Goal: Task Accomplishment & Management: Manage account settings

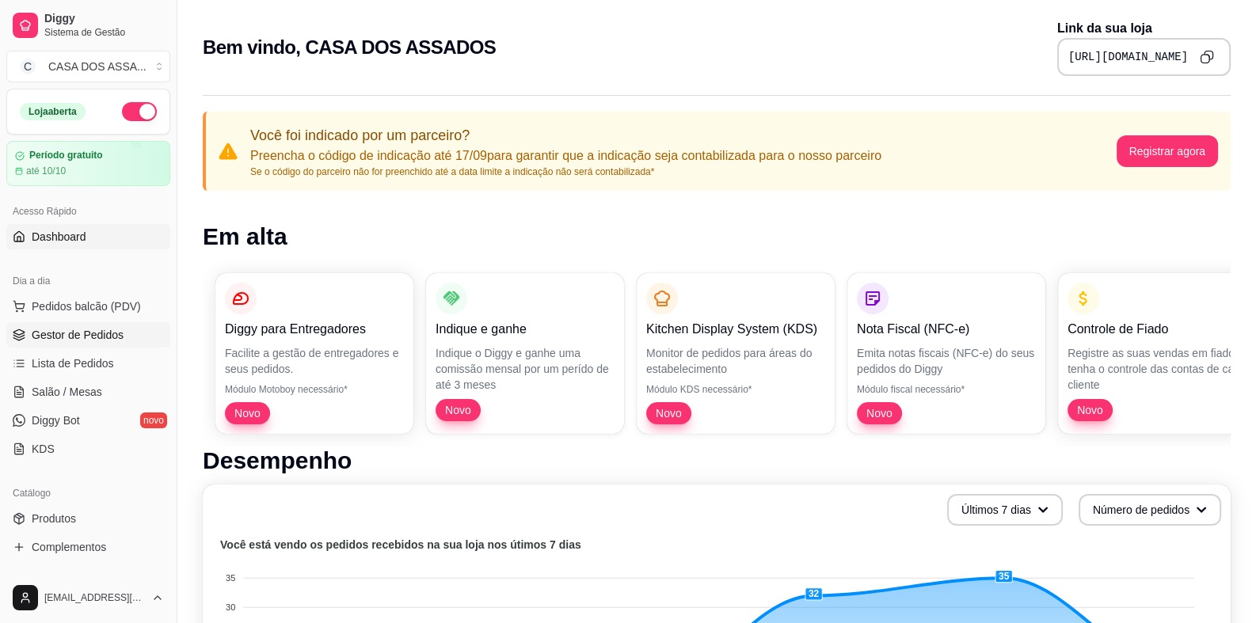
click at [75, 339] on span "Gestor de Pedidos" at bounding box center [78, 335] width 92 height 16
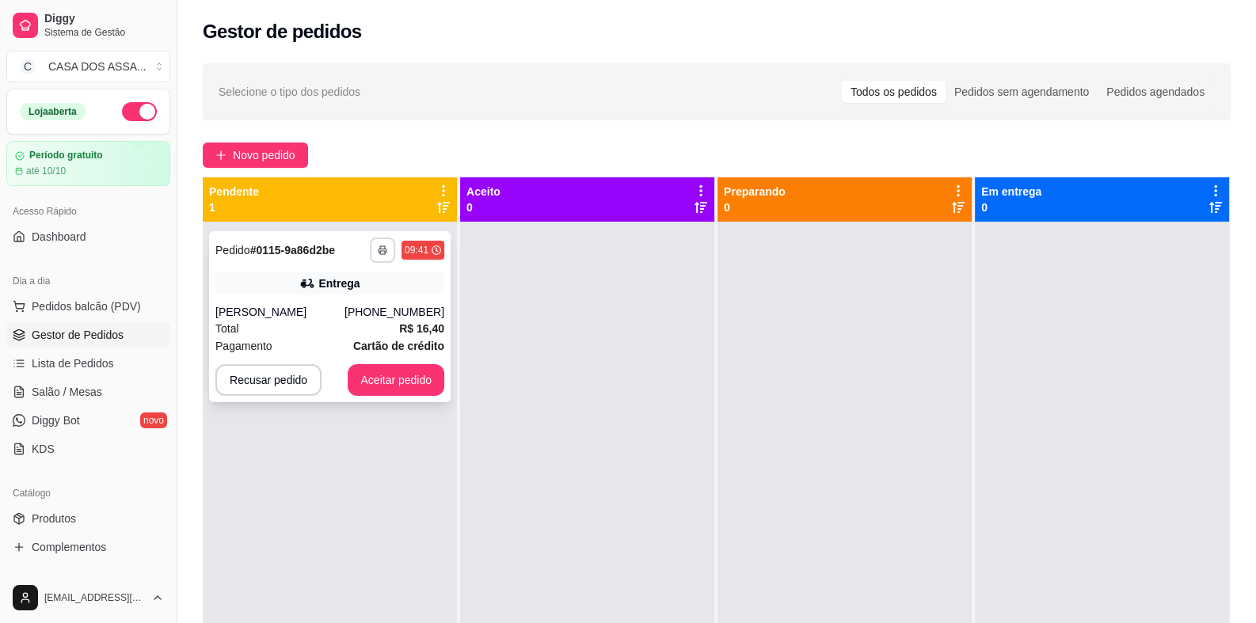
click at [387, 248] on button "button" at bounding box center [382, 250] width 25 height 25
click at [352, 303] on button "IMPRESSORA" at bounding box center [338, 305] width 111 height 25
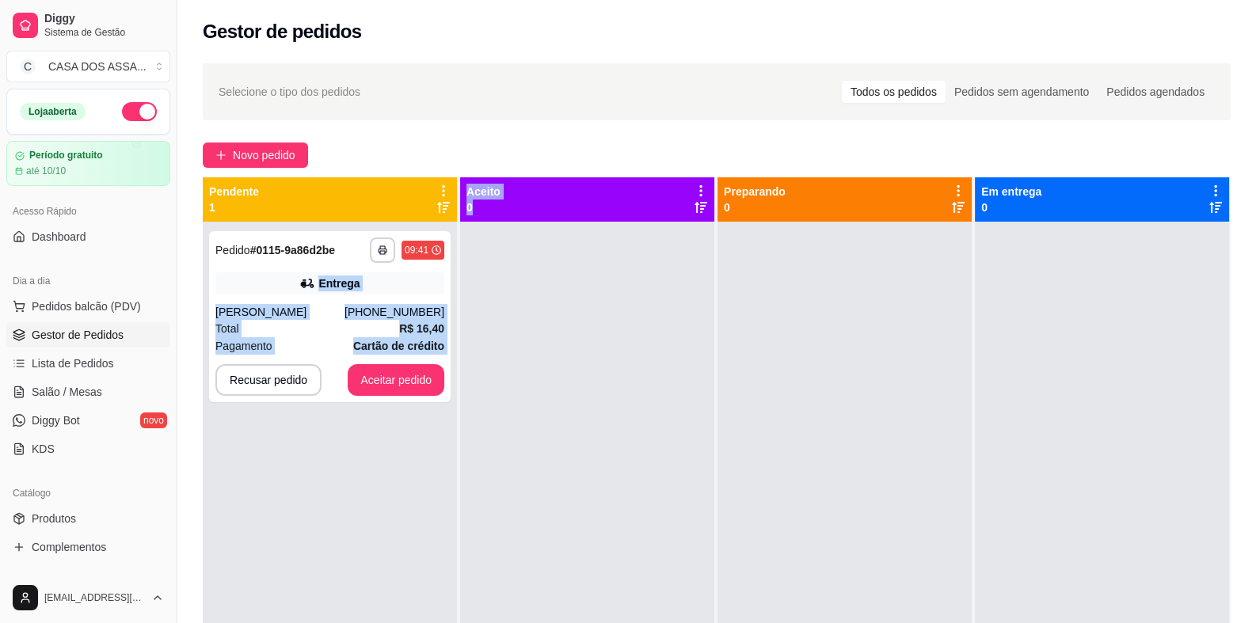
drag, startPoint x: 319, startPoint y: 281, endPoint x: 528, endPoint y: 260, distance: 210.1
click at [528, 260] on div "**********" at bounding box center [717, 488] width 1028 height 623
click at [413, 382] on button "Aceitar pedido" at bounding box center [396, 380] width 97 height 32
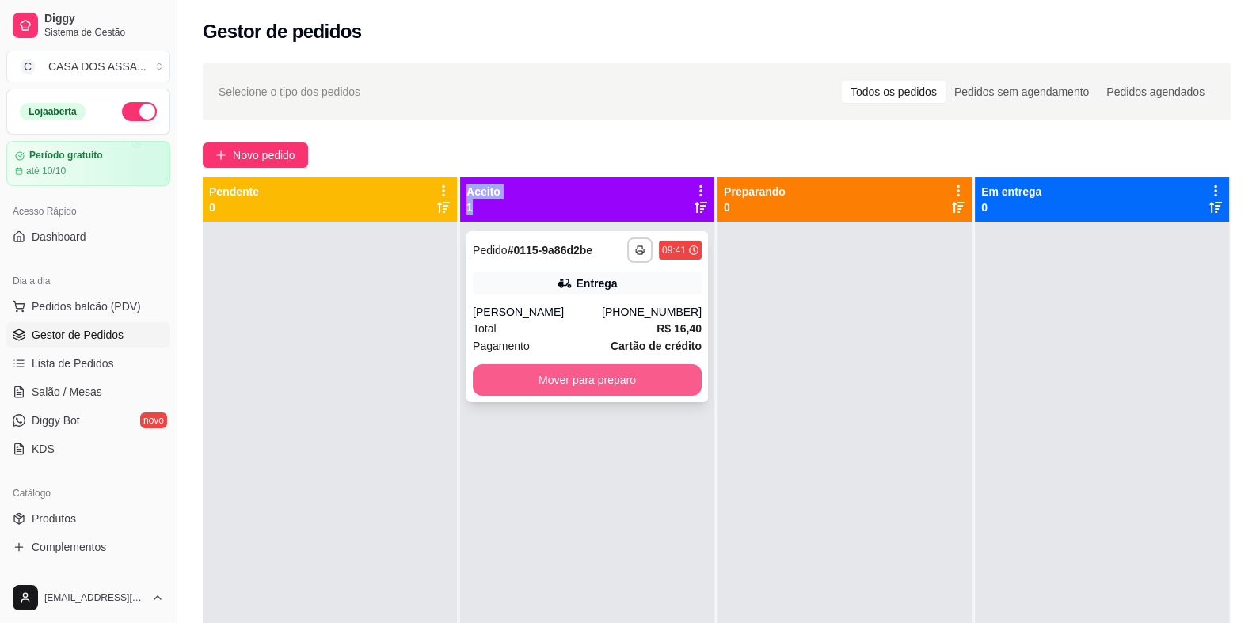
click at [591, 379] on button "Mover para preparo" at bounding box center [587, 380] width 229 height 32
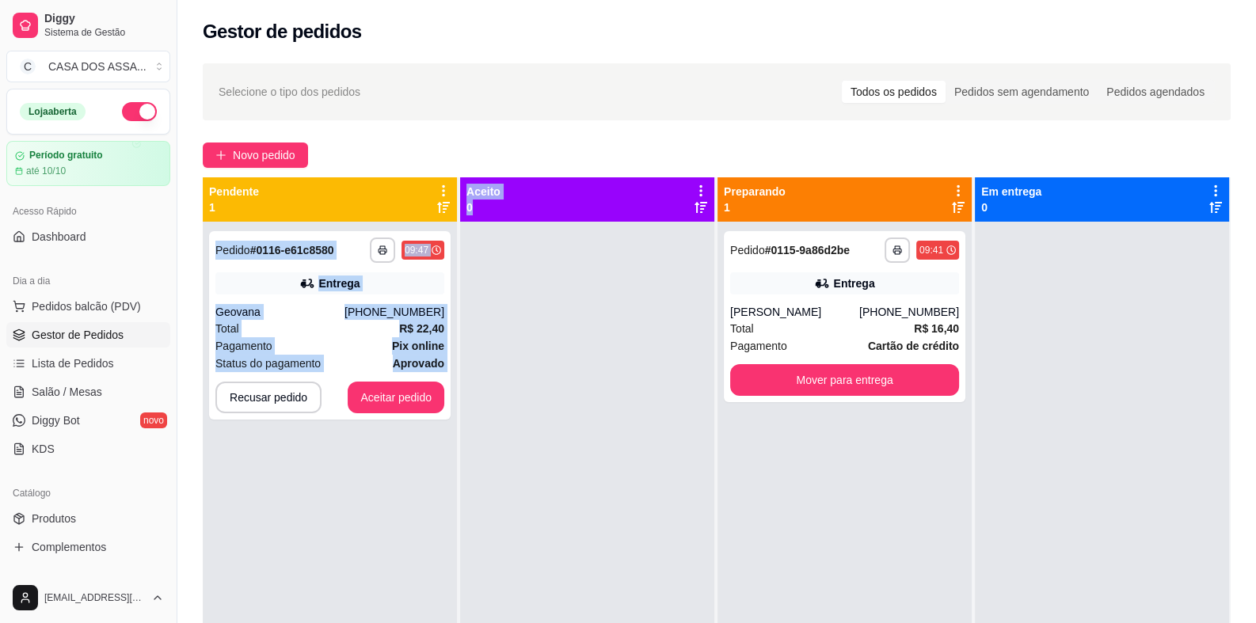
click at [574, 339] on div at bounding box center [587, 533] width 254 height 623
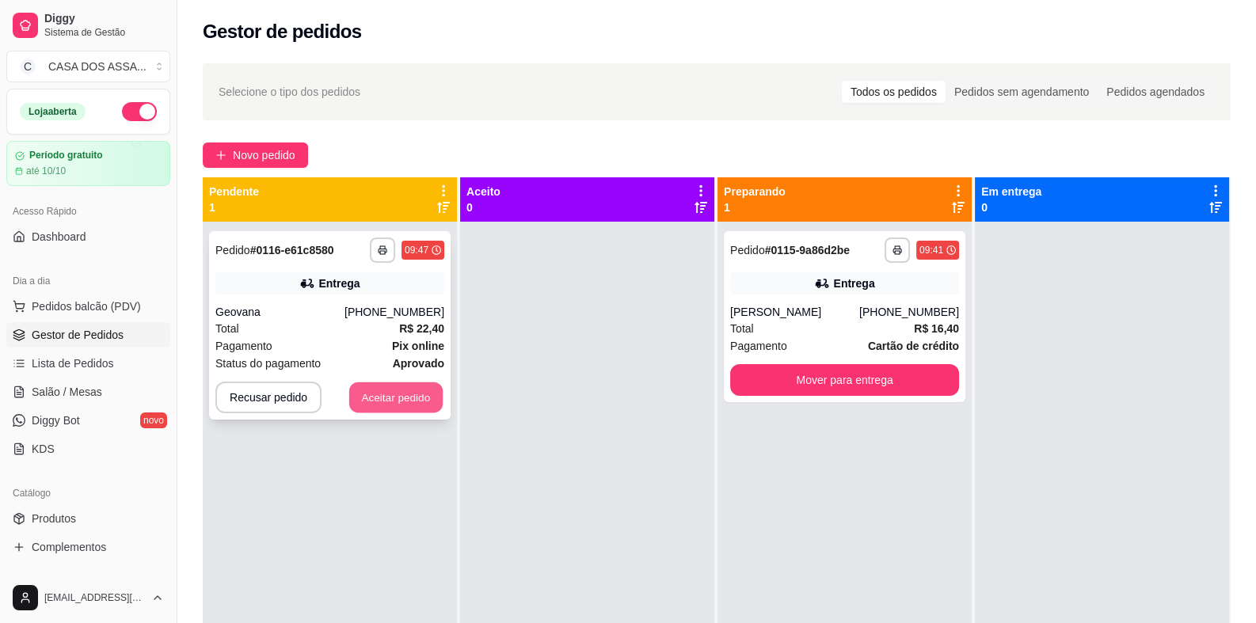
click at [402, 401] on button "Aceitar pedido" at bounding box center [395, 397] width 93 height 31
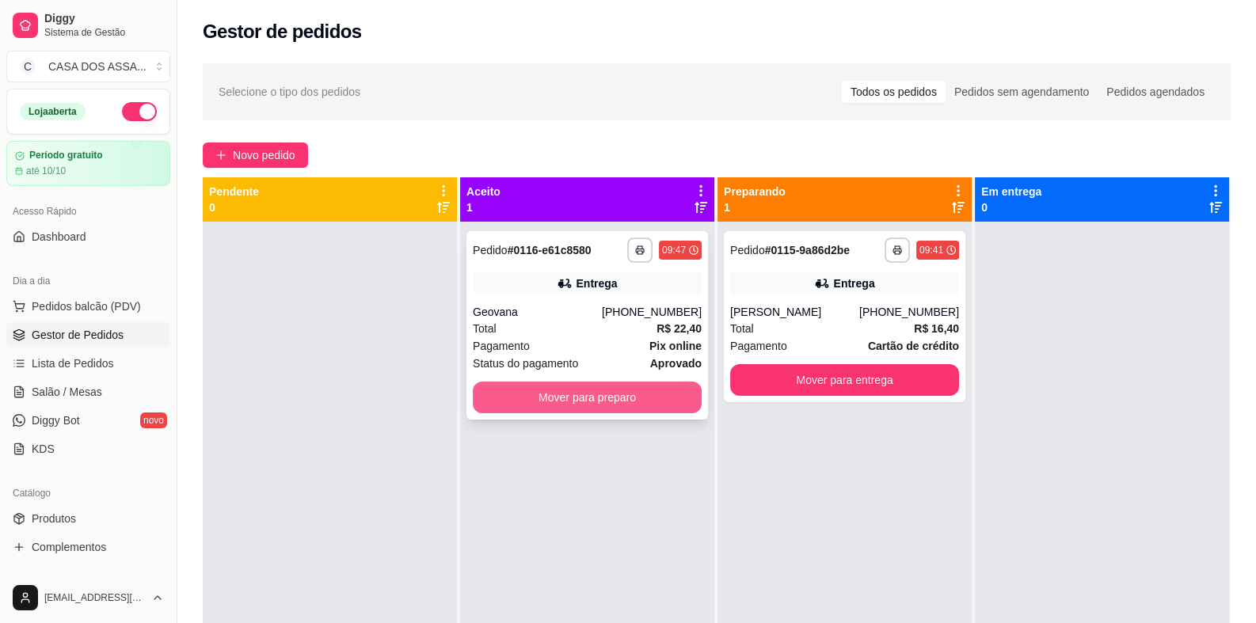
click at [527, 392] on button "Mover para preparo" at bounding box center [587, 398] width 229 height 32
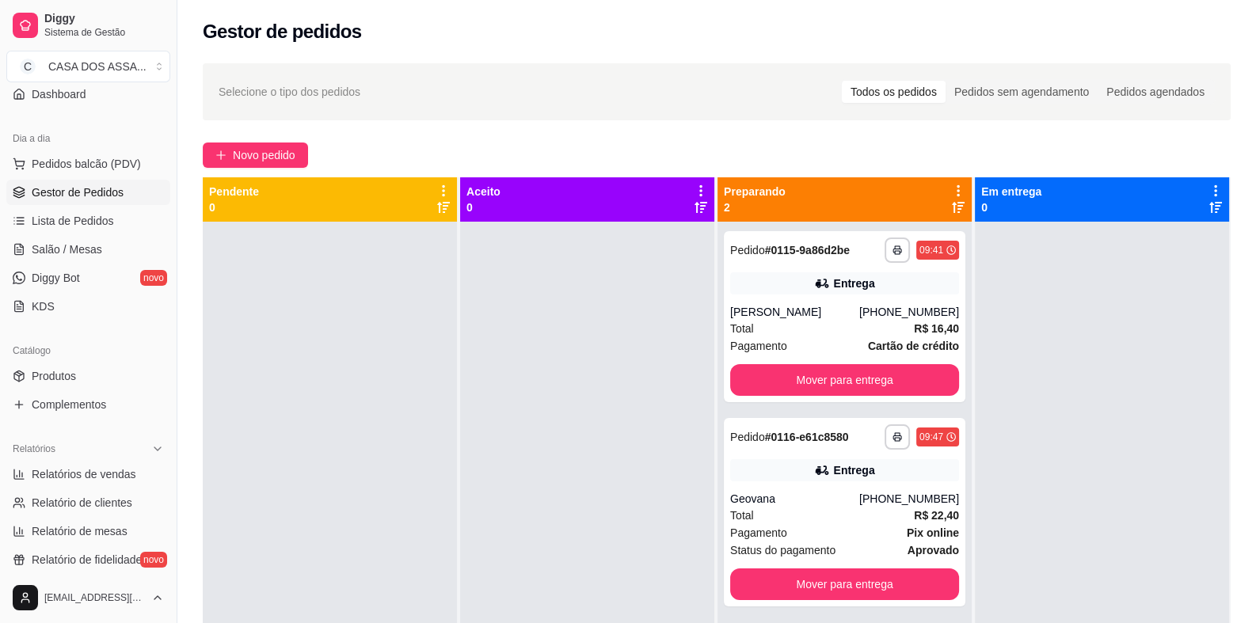
scroll to position [158, 0]
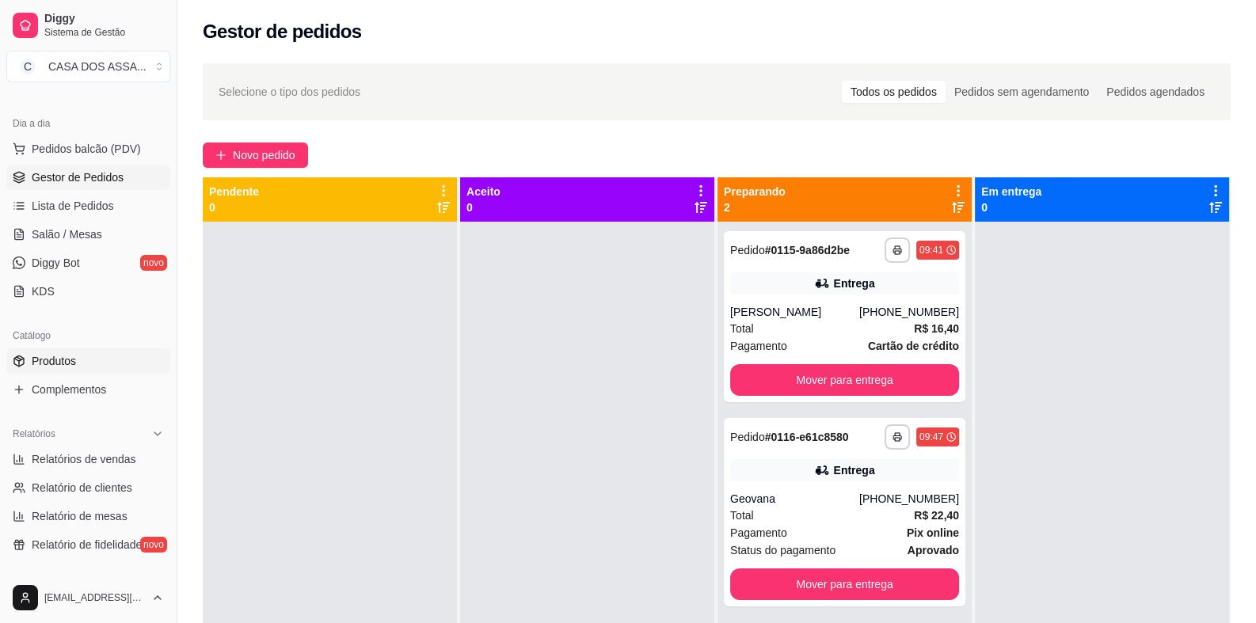
click at [101, 367] on link "Produtos" at bounding box center [88, 360] width 164 height 25
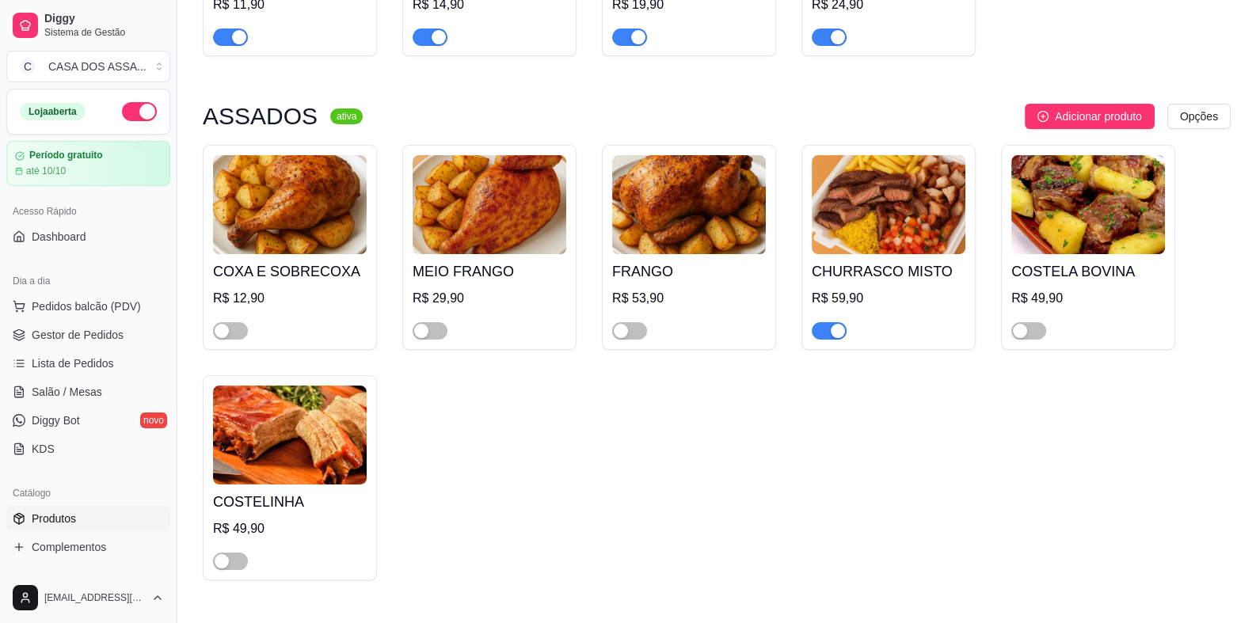
scroll to position [395, 0]
